Goal: Transaction & Acquisition: Obtain resource

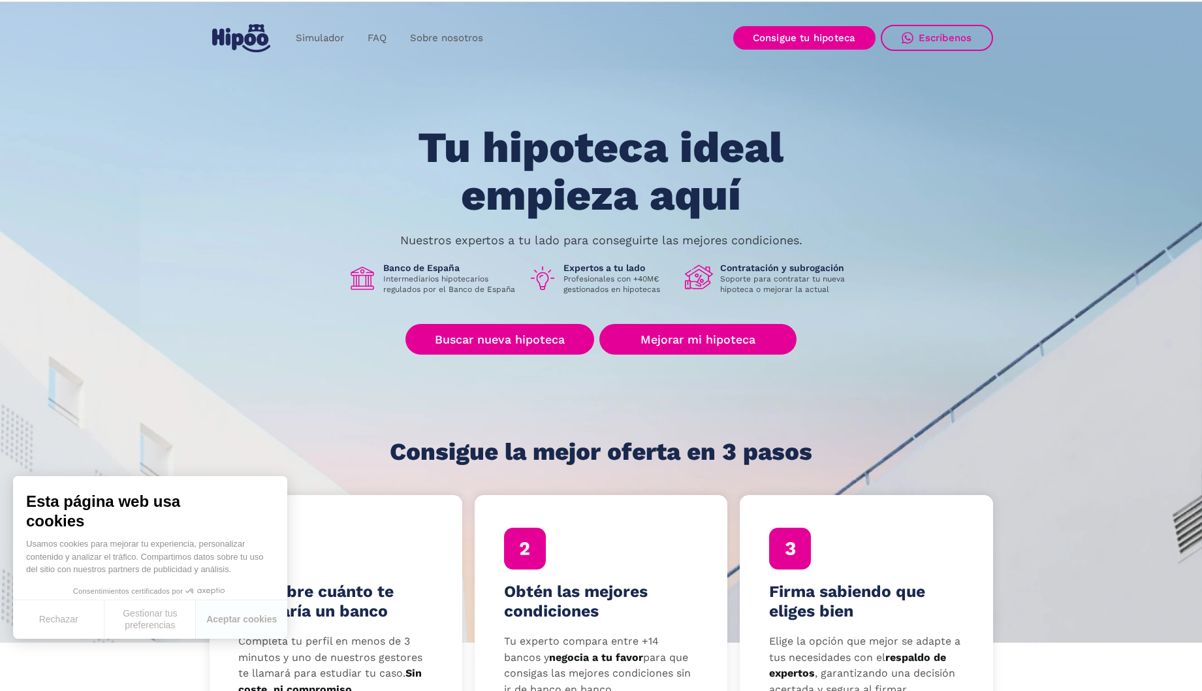
click at [477, 363] on div "Tu hipoteca ideal empieza aquí Nuestros expertos a tu lado para conseguirte las…" at bounding box center [601, 294] width 783 height 341
click at [488, 326] on link "Buscar nueva hipoteca" at bounding box center [499, 339] width 189 height 31
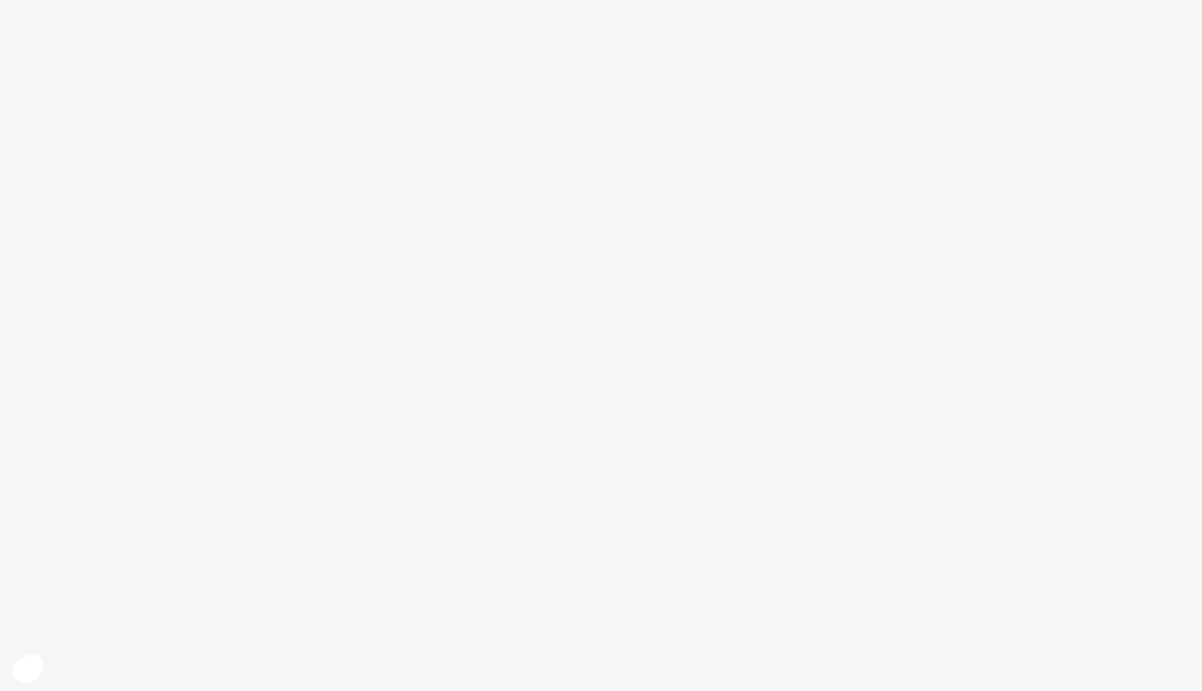
click at [54, 621] on body at bounding box center [601, 345] width 1202 height 691
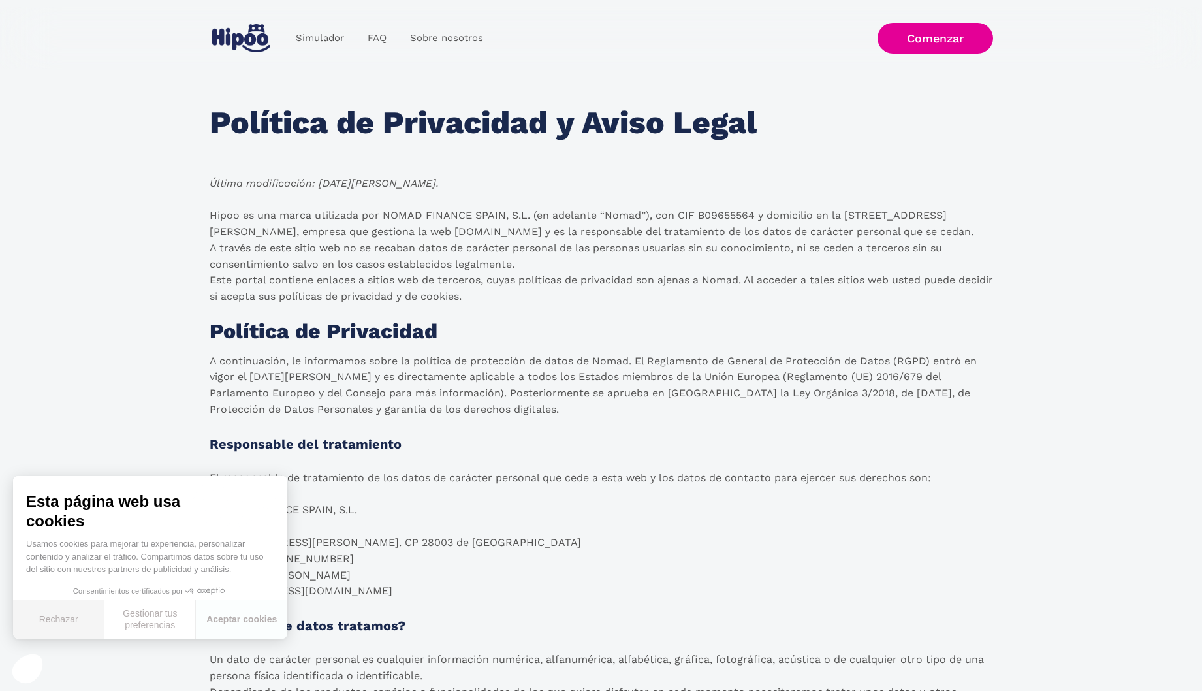
click at [69, 618] on button "Rechazar" at bounding box center [58, 619] width 91 height 39
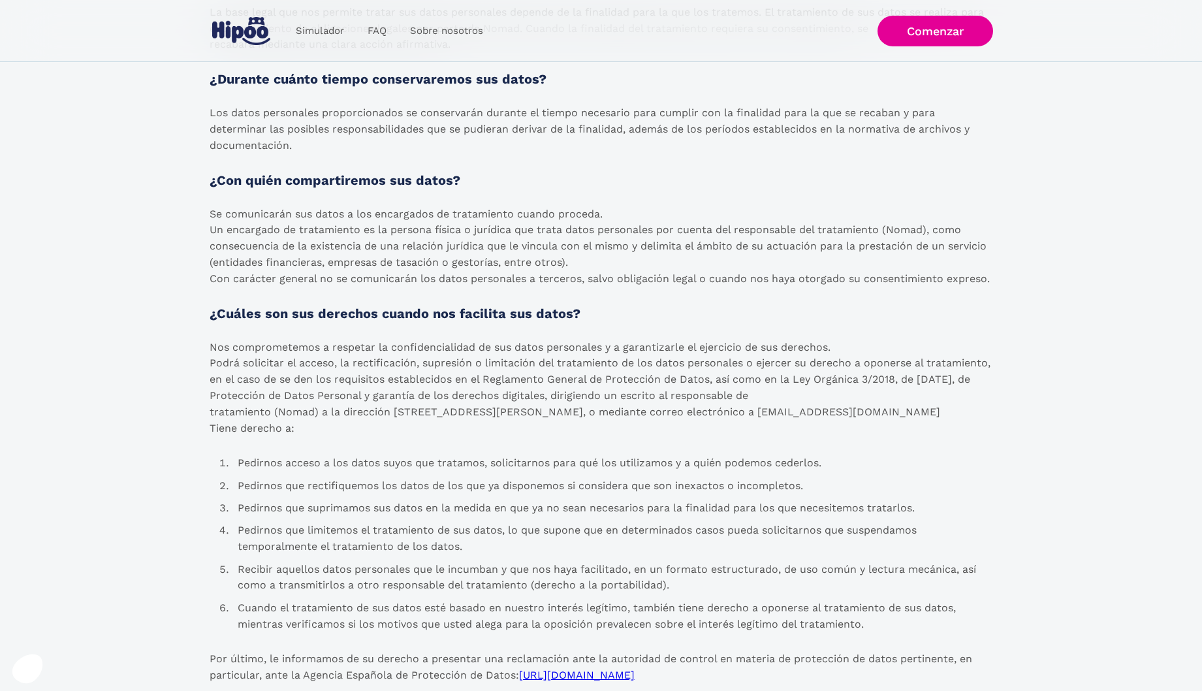
scroll to position [1527, 0]
